Goal: Information Seeking & Learning: Learn about a topic

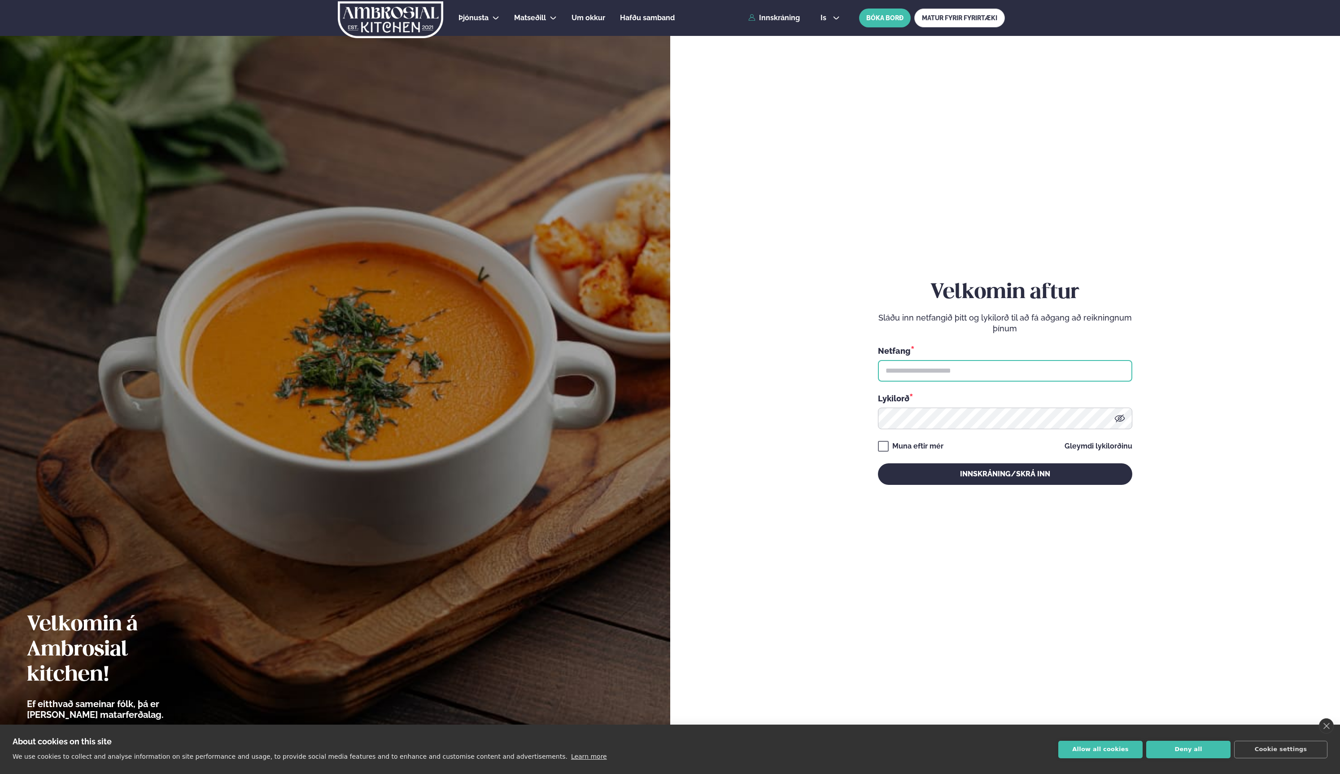
click at [943, 376] on input "text" at bounding box center [1005, 371] width 254 height 22
type input "**********"
click at [953, 476] on button "Innskráning/Skrá inn" at bounding box center [1005, 474] width 254 height 22
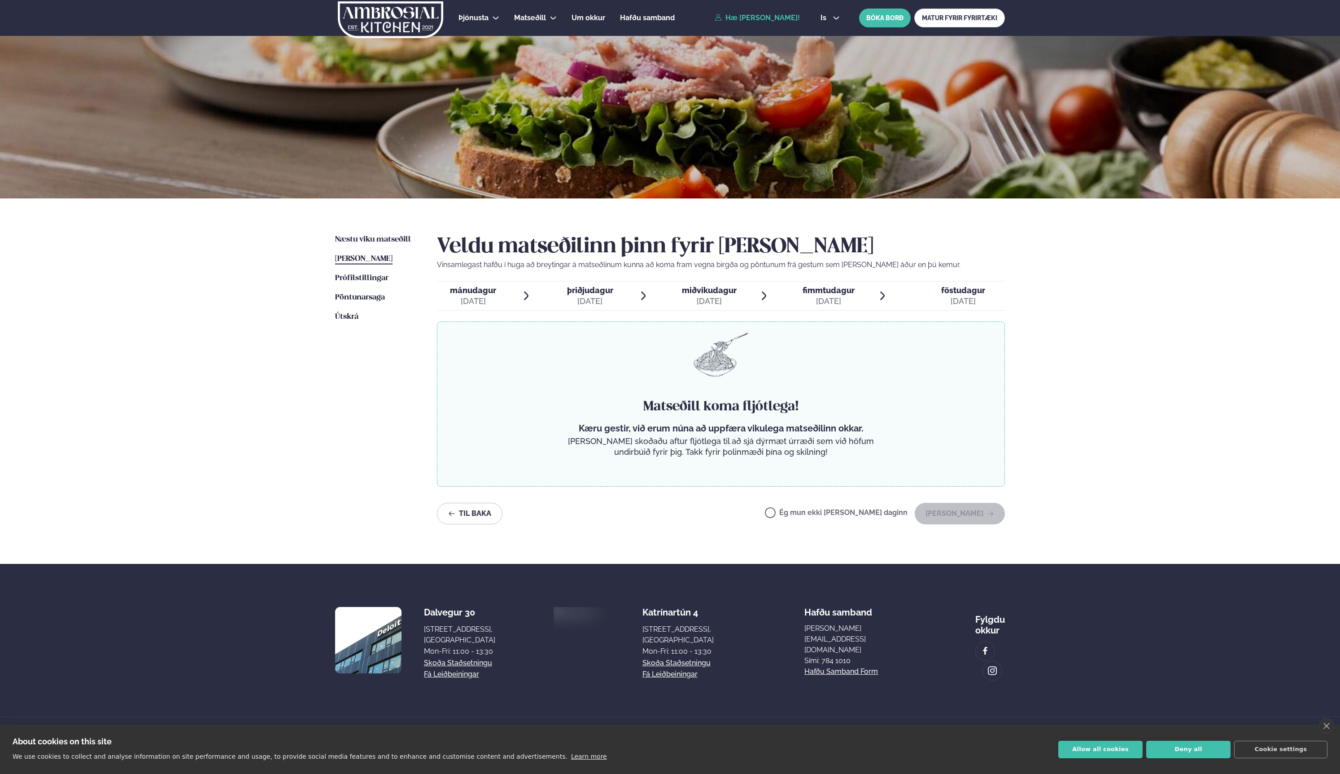
click at [472, 291] on span "mánudagur" at bounding box center [473, 289] width 46 height 9
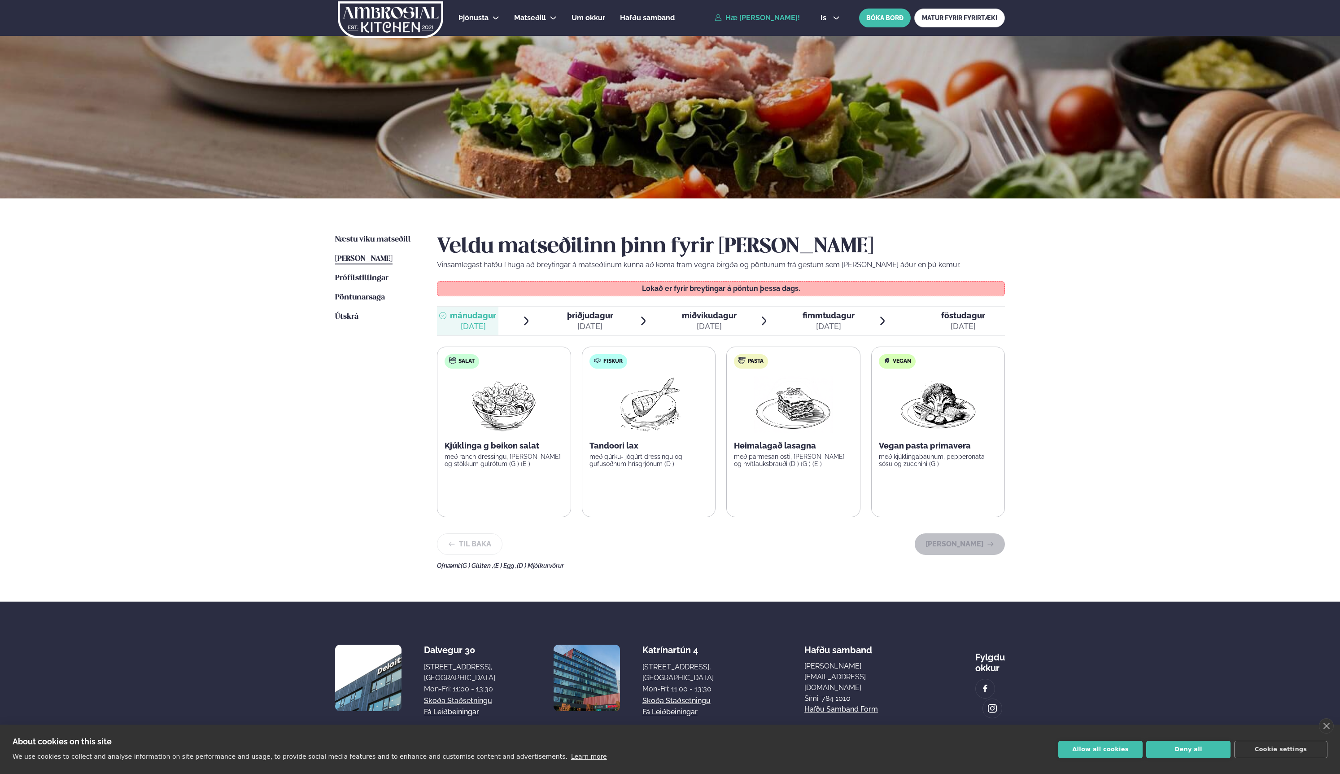
click at [369, 230] on div "Næstu [PERSON_NAME] matseðill Næsta vika [PERSON_NAME] matseðill [PERSON_NAME] …" at bounding box center [670, 399] width 724 height 403
click at [369, 236] on span "Næstu viku matseðill" at bounding box center [373, 240] width 76 height 8
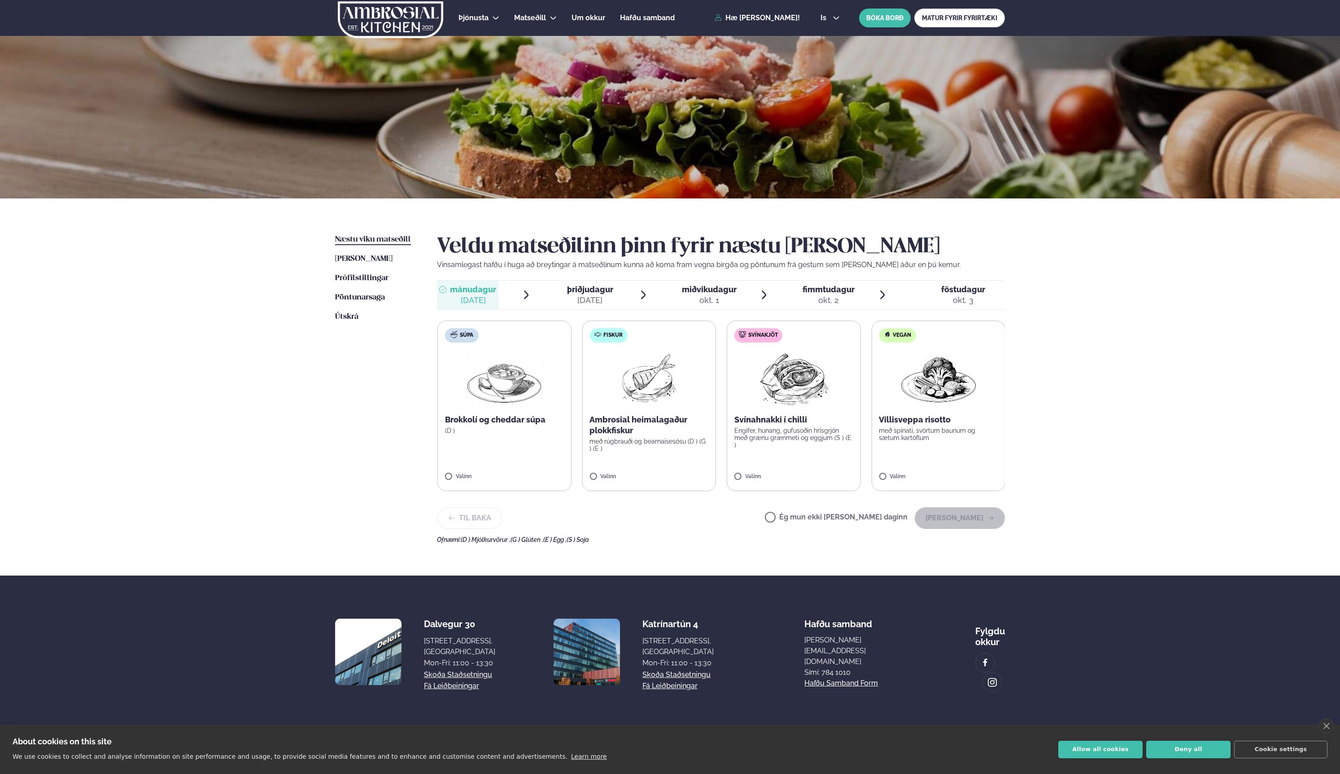
click at [670, 406] on img at bounding box center [649, 378] width 57 height 57
click at [597, 470] on label "Fiskur Ambrosial heimalagaður plokkfiskur með rúgbrauði og bearnaisesósu (D ) (…" at bounding box center [649, 405] width 134 height 170
